Goal: Task Accomplishment & Management: Manage account settings

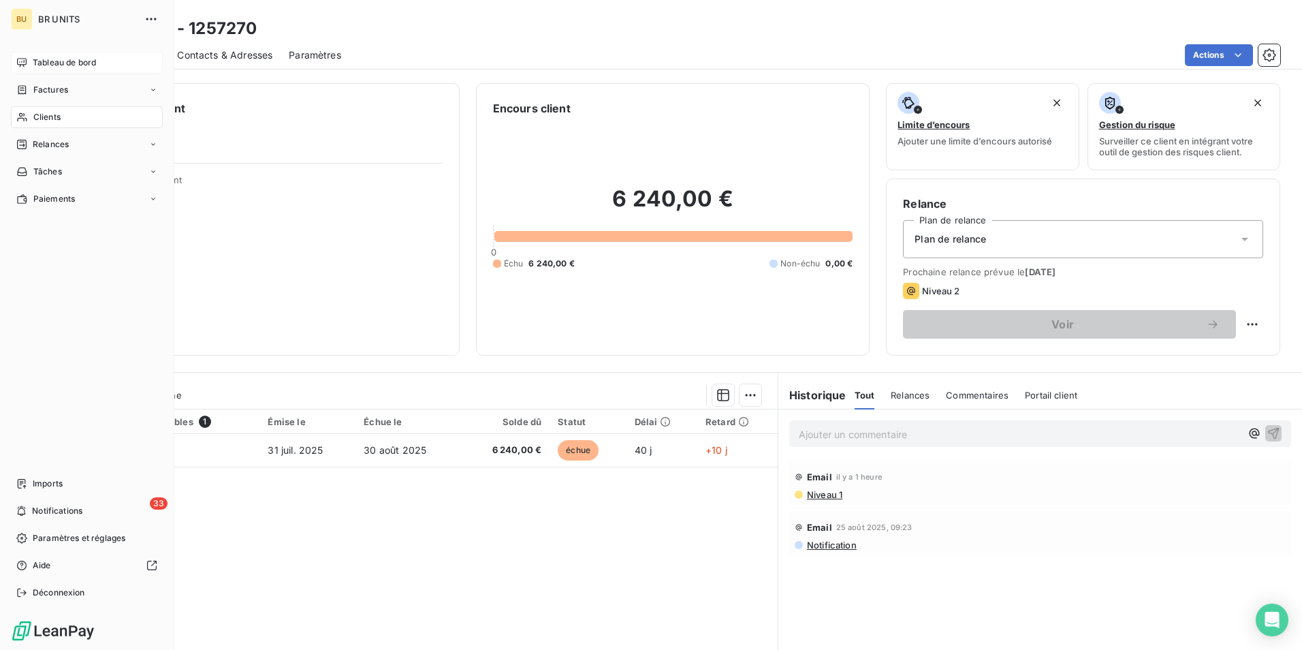
click at [56, 58] on span "Tableau de bord" at bounding box center [64, 63] width 63 height 12
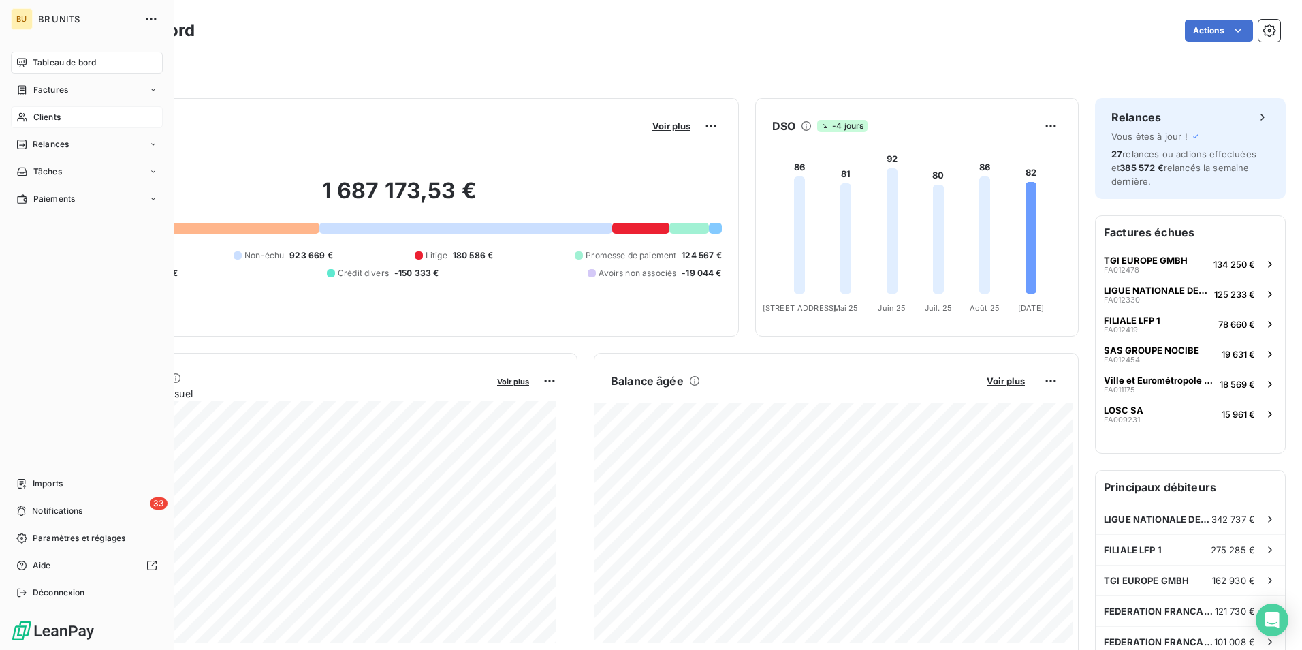
click at [46, 117] on span "Clients" at bounding box center [46, 117] width 27 height 12
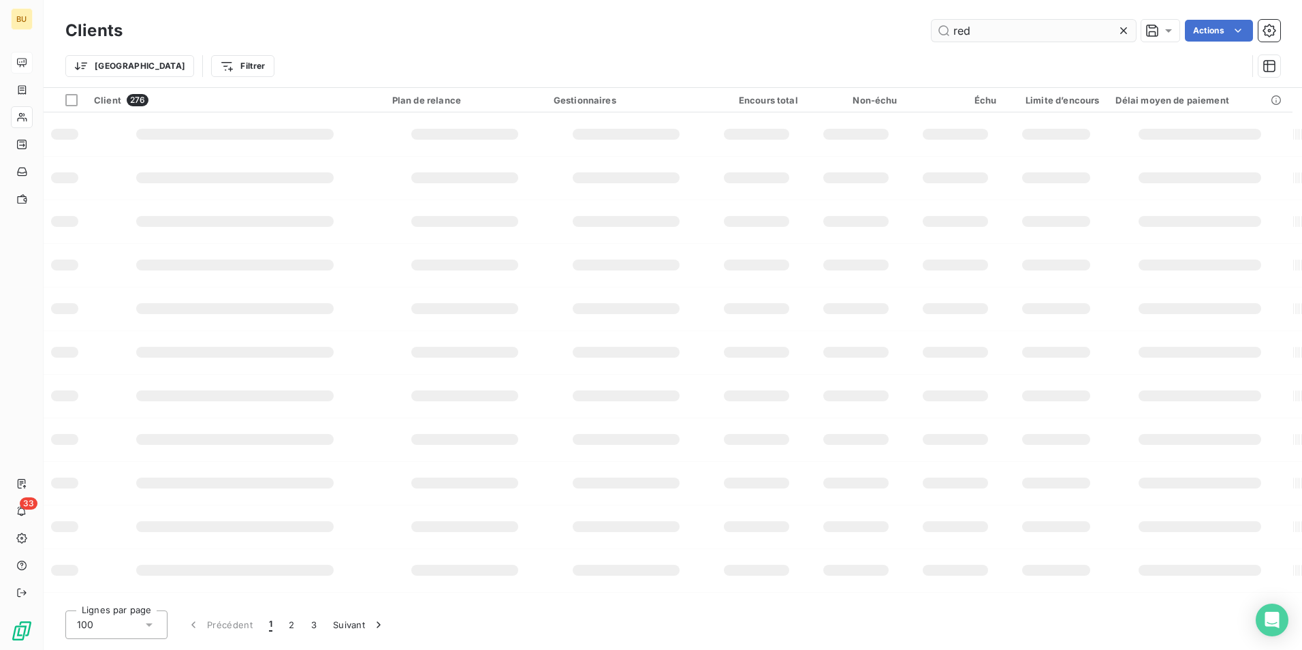
type input "red"
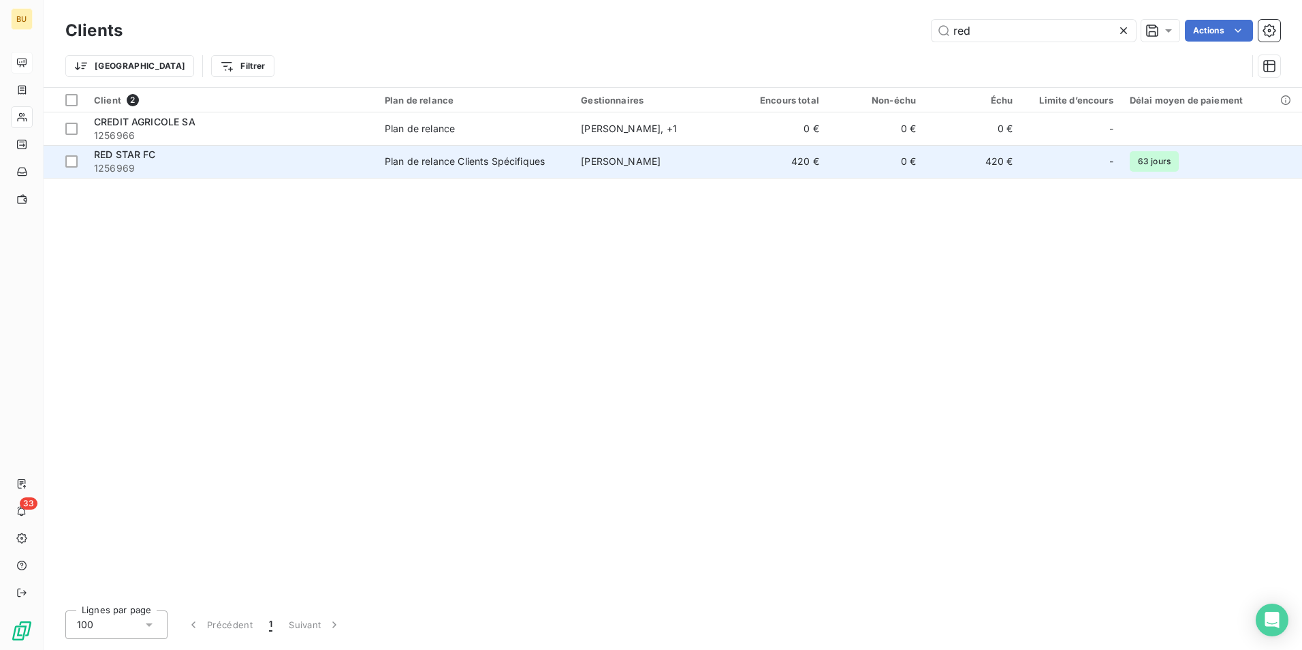
click at [317, 161] on div "RED STAR FC" at bounding box center [231, 155] width 274 height 14
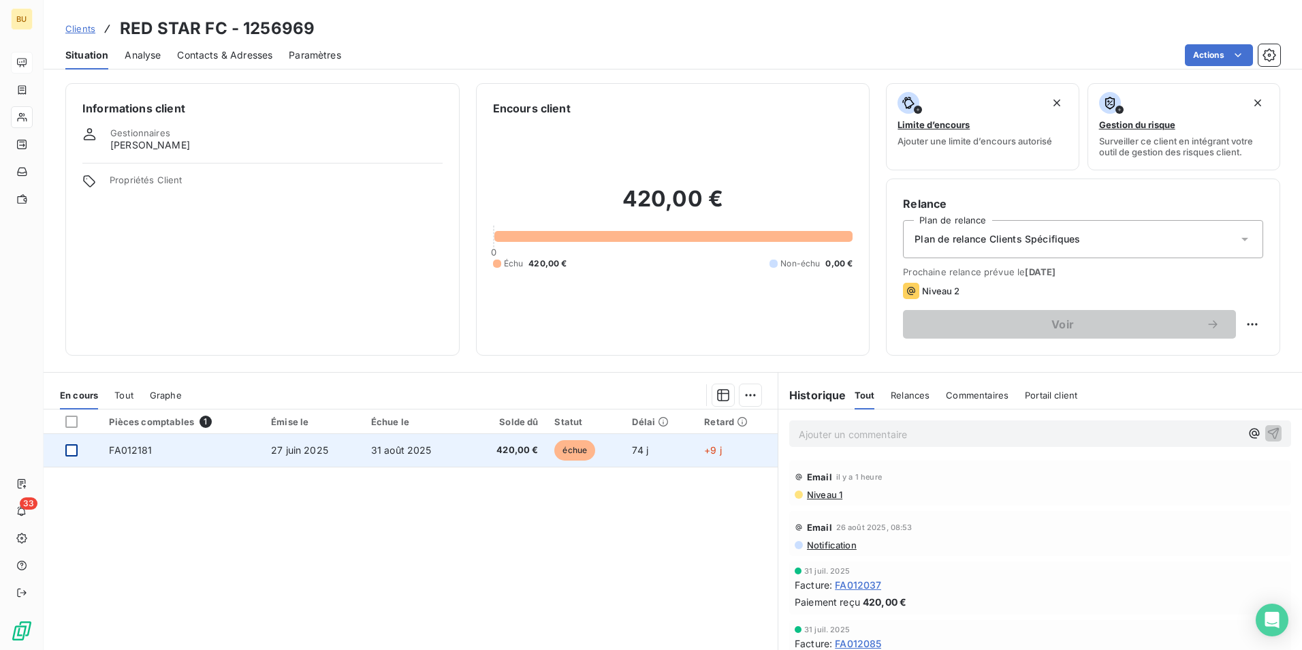
click at [74, 450] on div at bounding box center [71, 450] width 12 height 12
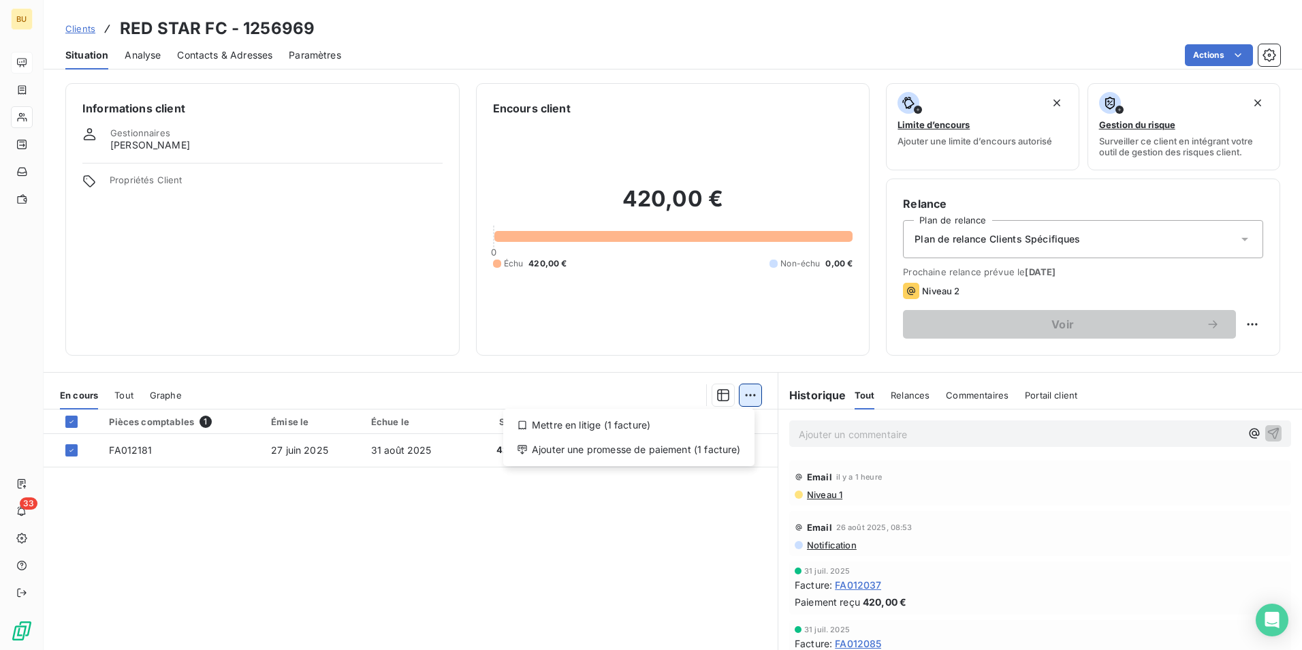
click at [746, 400] on html "BU 33 Clients RED STAR FC - 1256969 Situation Analyse Contacts & Adresses Param…" at bounding box center [651, 325] width 1302 height 650
click at [688, 456] on div "Ajouter une promesse de paiement (1 facture)" at bounding box center [629, 450] width 240 height 22
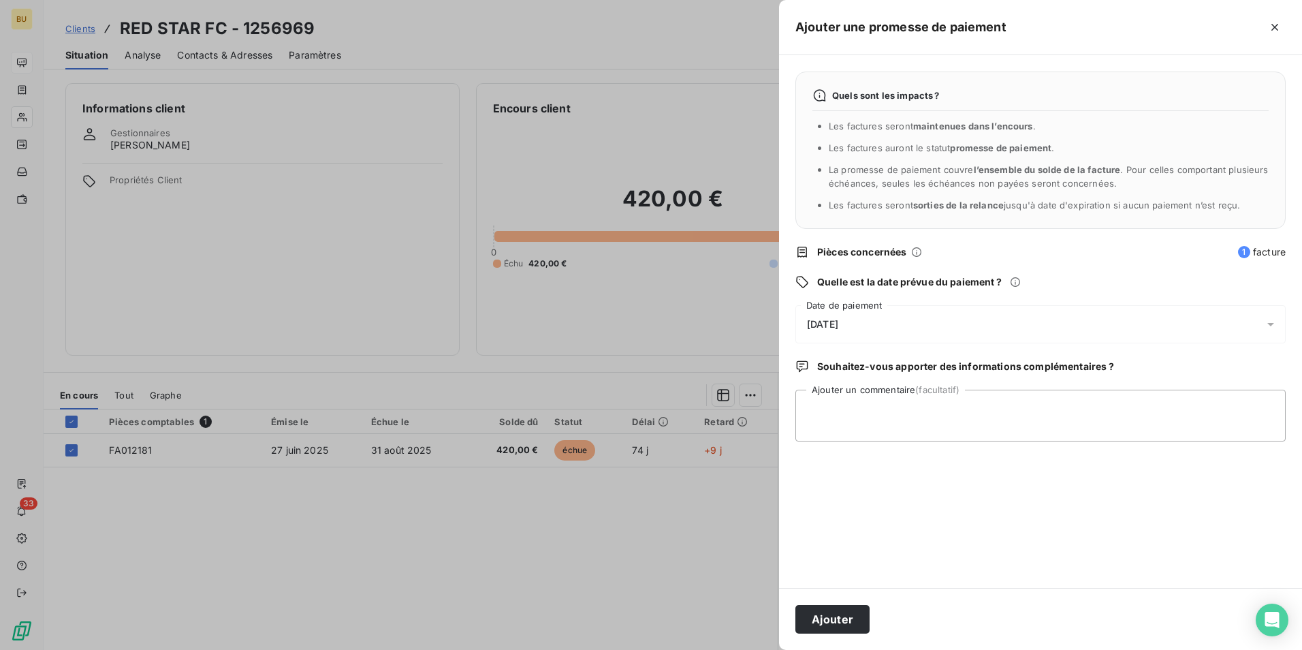
click at [871, 323] on div "[DATE]" at bounding box center [1041, 324] width 490 height 38
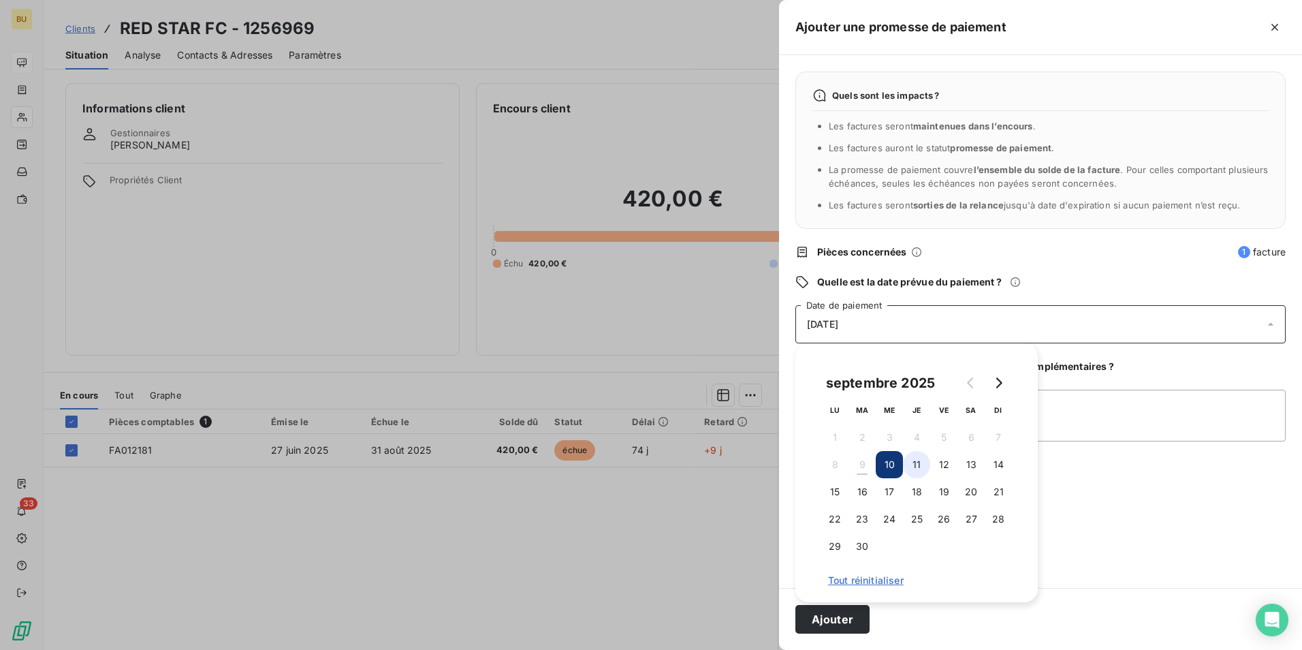
click at [921, 471] on button "11" at bounding box center [916, 464] width 27 height 27
click at [836, 495] on button "15" at bounding box center [834, 491] width 27 height 27
click at [1140, 495] on div "Quels sont les impacts ? Les factures seront maintenues dans l’encours . Les fa…" at bounding box center [1040, 321] width 523 height 533
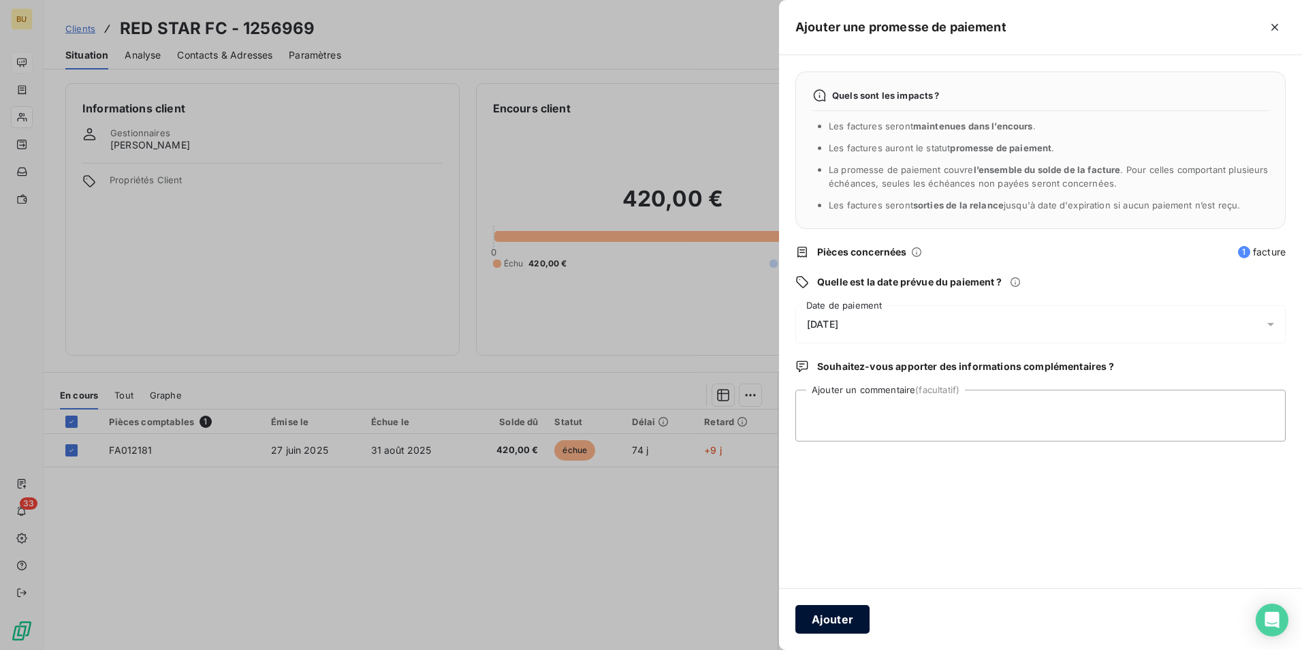
click at [846, 617] on button "Ajouter" at bounding box center [833, 619] width 74 height 29
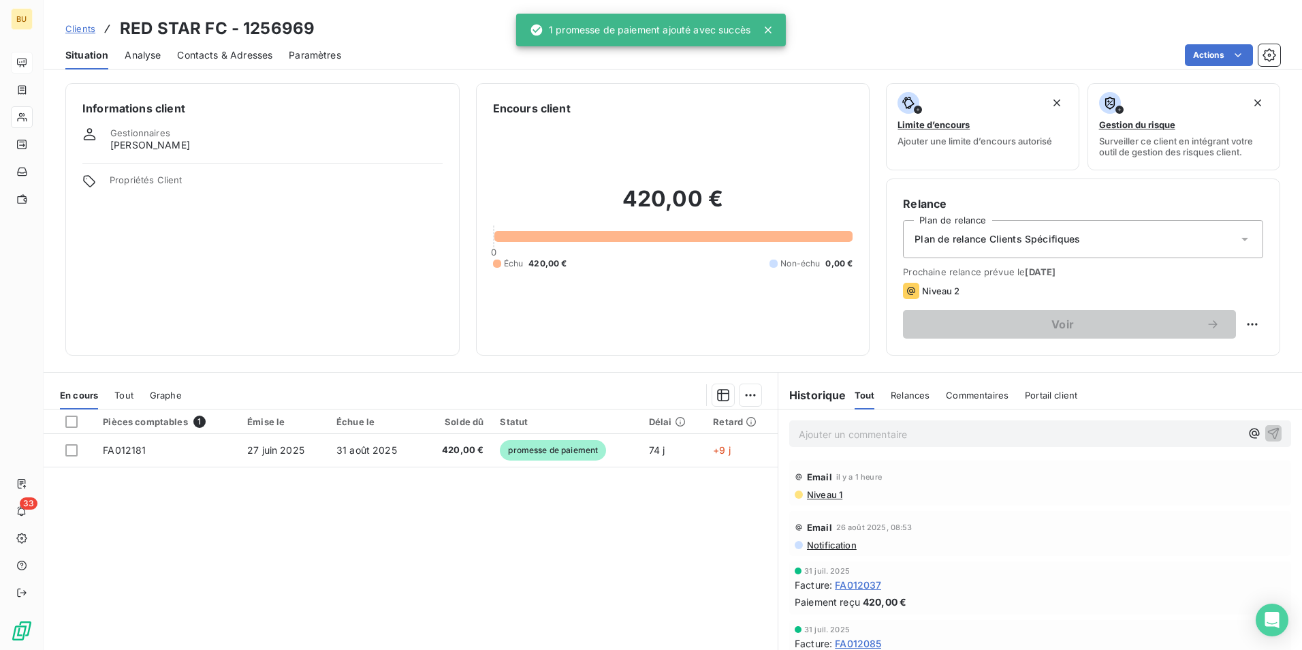
click at [503, 541] on div "Pièces comptables 1 Émise le Échue le Solde dû Statut Délai Retard FA012181 27 …" at bounding box center [411, 540] width 734 height 262
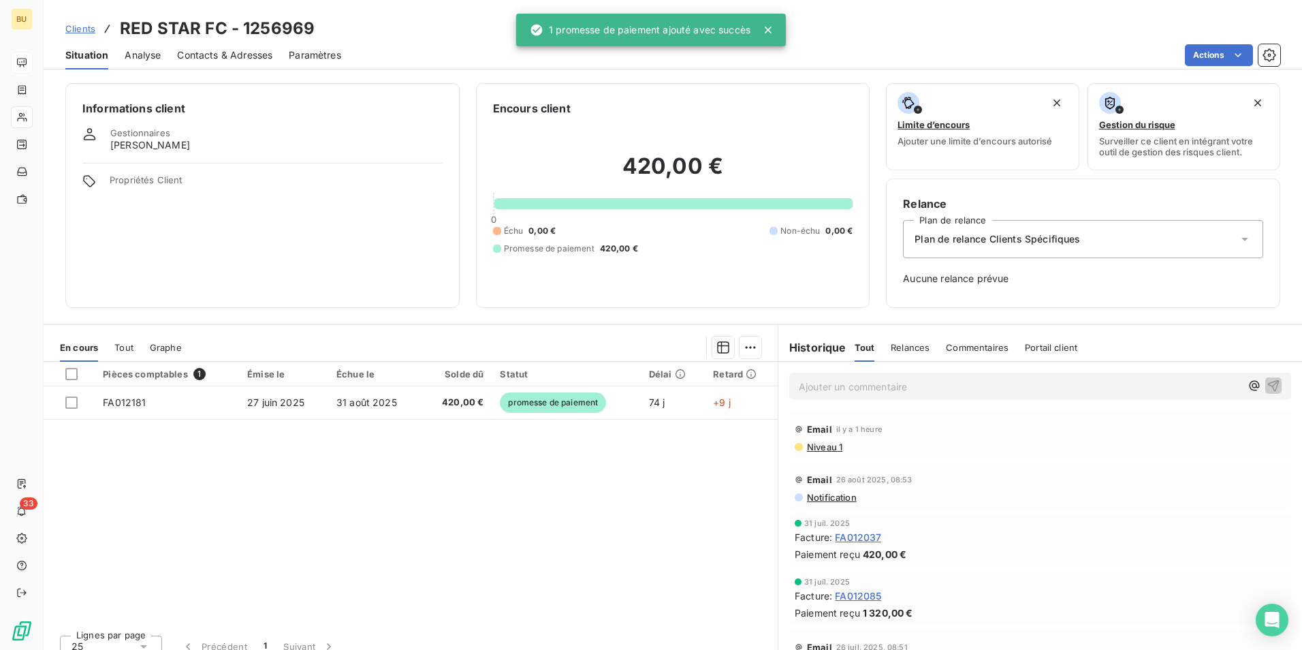
click at [886, 385] on p "Ajouter un commentaire ﻿" at bounding box center [1020, 386] width 442 height 17
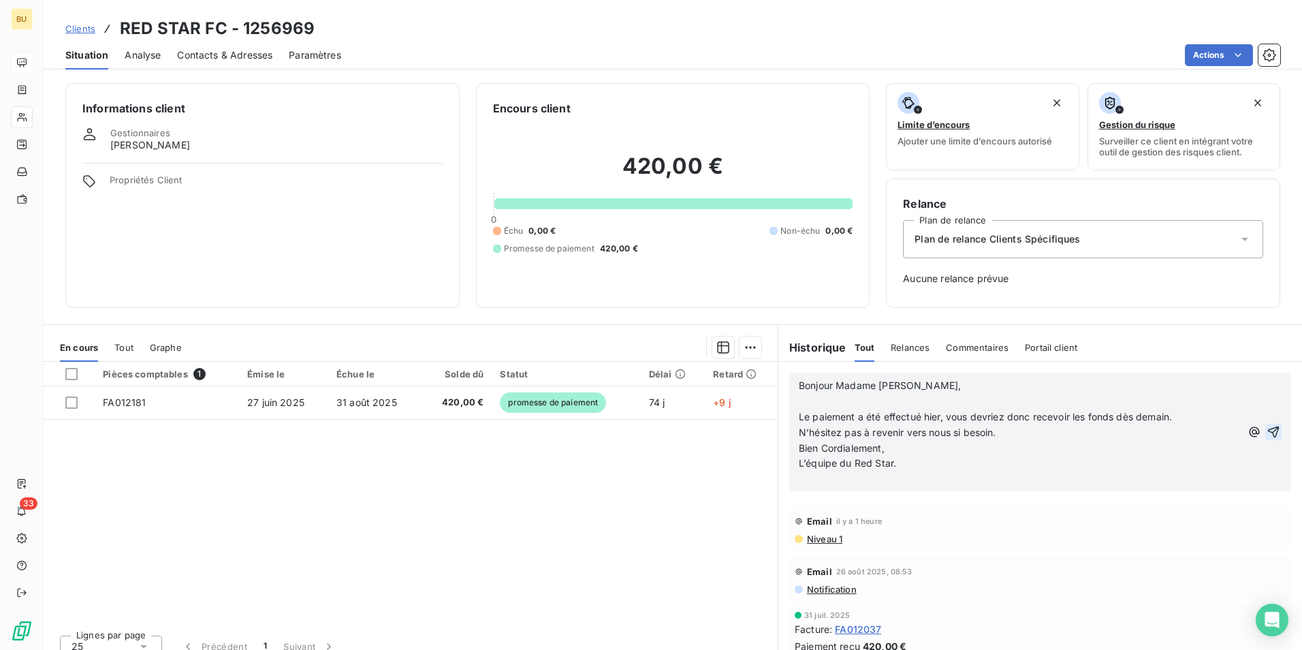
click at [1267, 429] on icon "button" at bounding box center [1274, 432] width 14 height 14
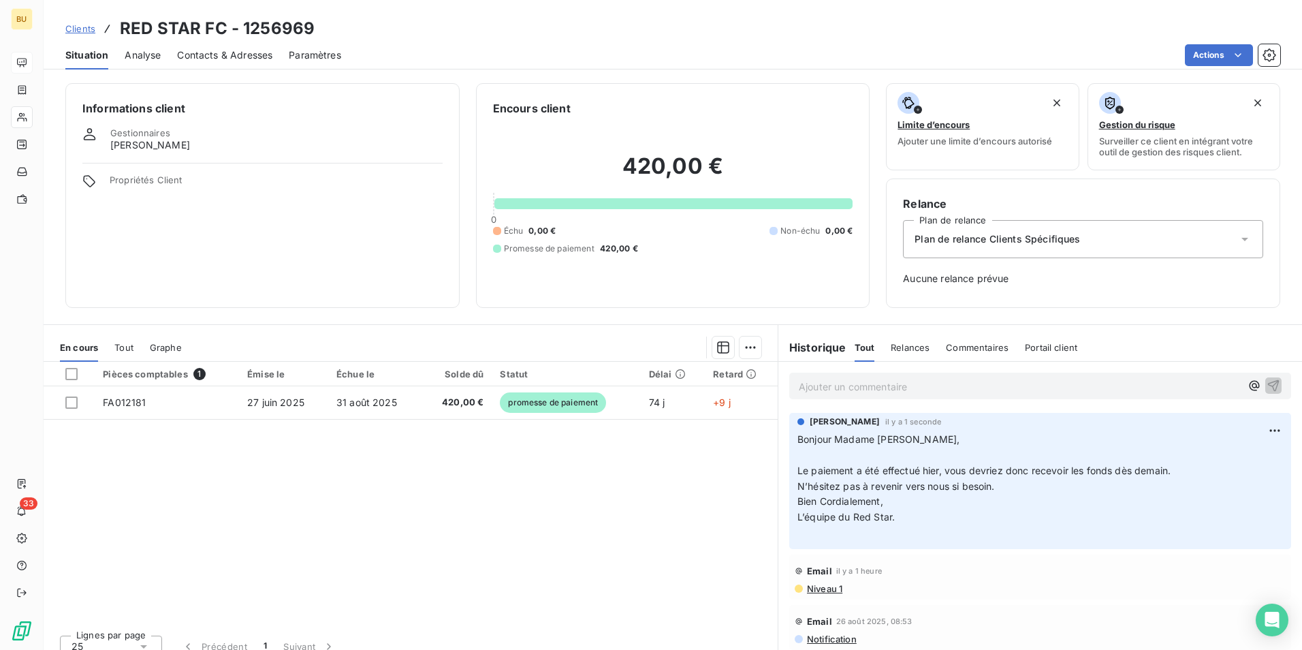
click at [641, 514] on div "Pièces comptables 1 Émise le Échue le Solde dû Statut Délai Retard FA012181 27 …" at bounding box center [411, 493] width 734 height 262
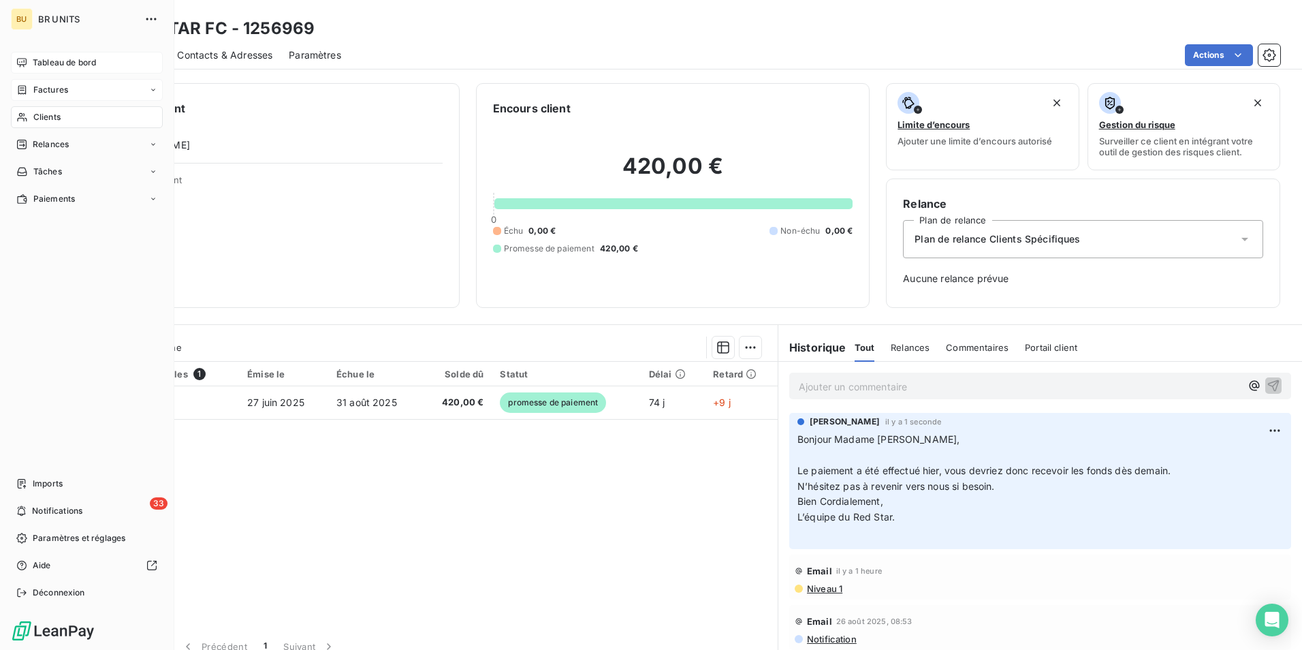
click at [46, 90] on span "Factures" at bounding box center [50, 90] width 35 height 12
